Goal: Task Accomplishment & Management: Manage account settings

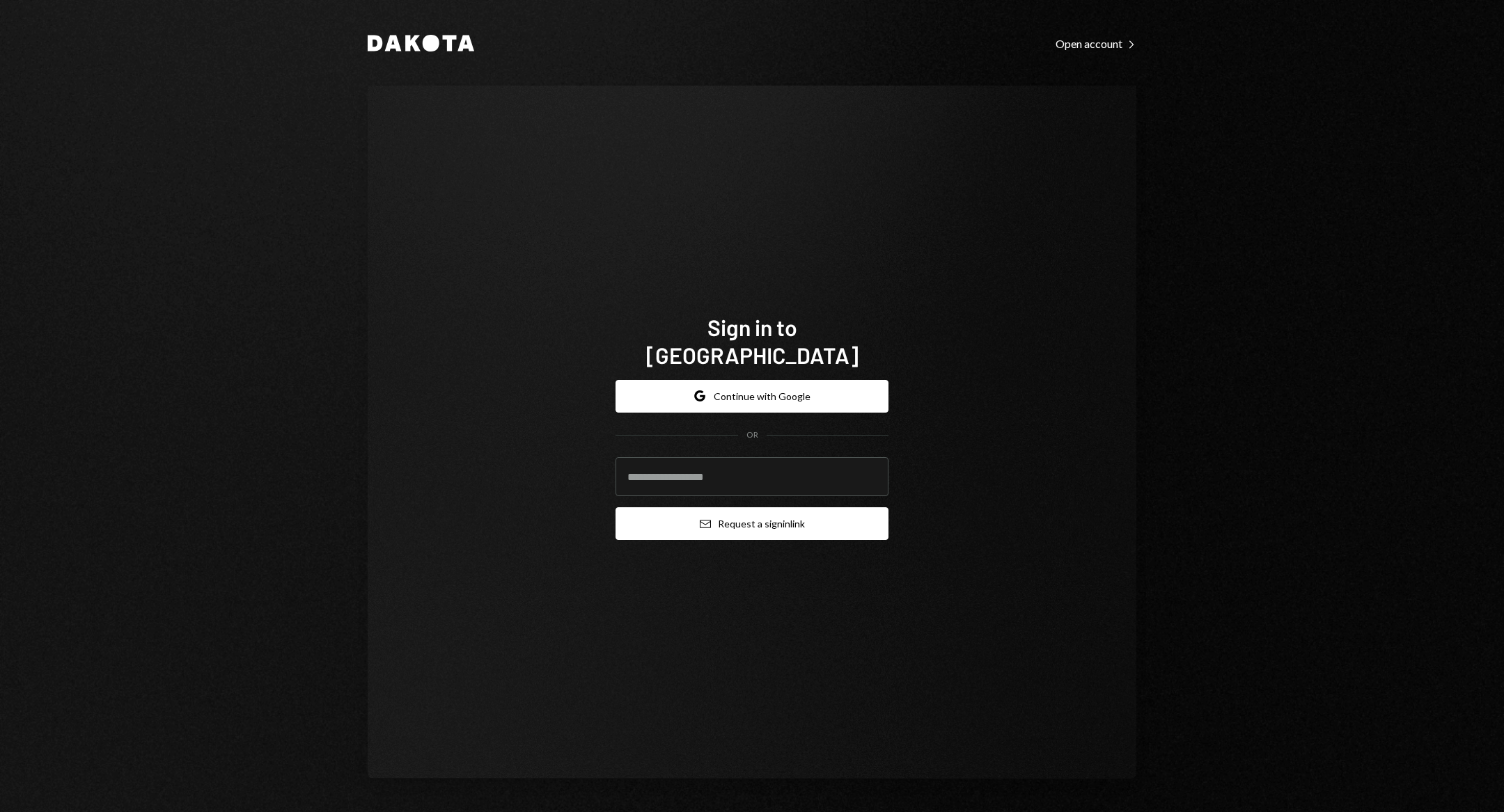
type input "*"
click at [835, 477] on input "*" at bounding box center [752, 476] width 273 height 39
click at [696, 478] on input "email" at bounding box center [752, 476] width 273 height 39
click at [1025, 486] on div "Sign in to [GEOGRAPHIC_DATA] Google Continue with Google OR Email Request a sig…" at bounding box center [752, 432] width 769 height 694
click at [769, 457] on input "email" at bounding box center [752, 476] width 273 height 39
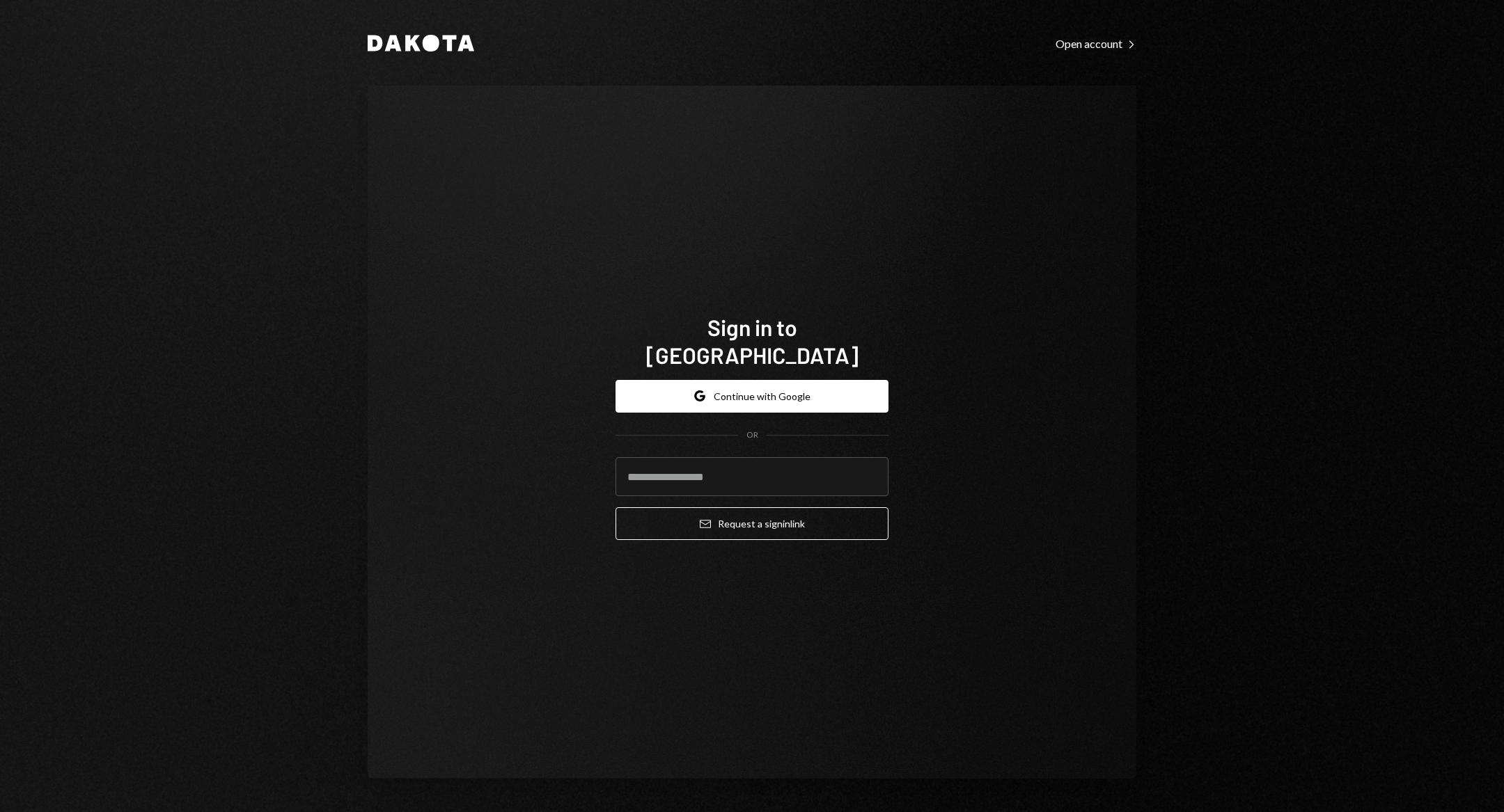
type input "*"
click at [754, 457] on input "email" at bounding box center [752, 476] width 273 height 39
type input "*"
click at [754, 457] on input "*" at bounding box center [752, 476] width 273 height 39
click at [772, 466] on input "email" at bounding box center [752, 476] width 273 height 39
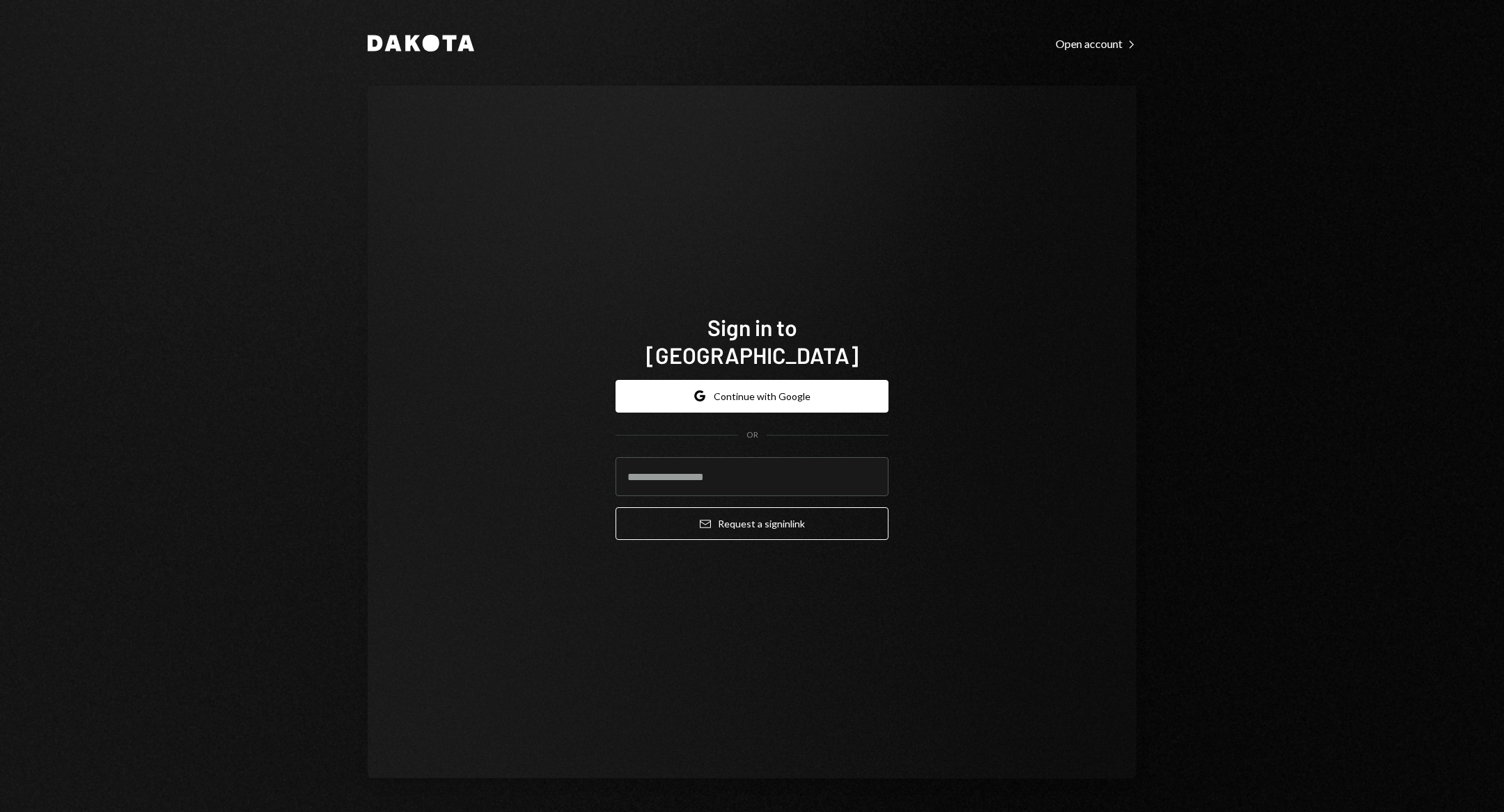
click at [0, 812] on com-1password-button at bounding box center [0, 812] width 0 height 0
click at [1028, 331] on div "Sign in to [GEOGRAPHIC_DATA] Google Continue with Google OR Email Request a sig…" at bounding box center [752, 432] width 769 height 694
